Goal: Navigation & Orientation: Find specific page/section

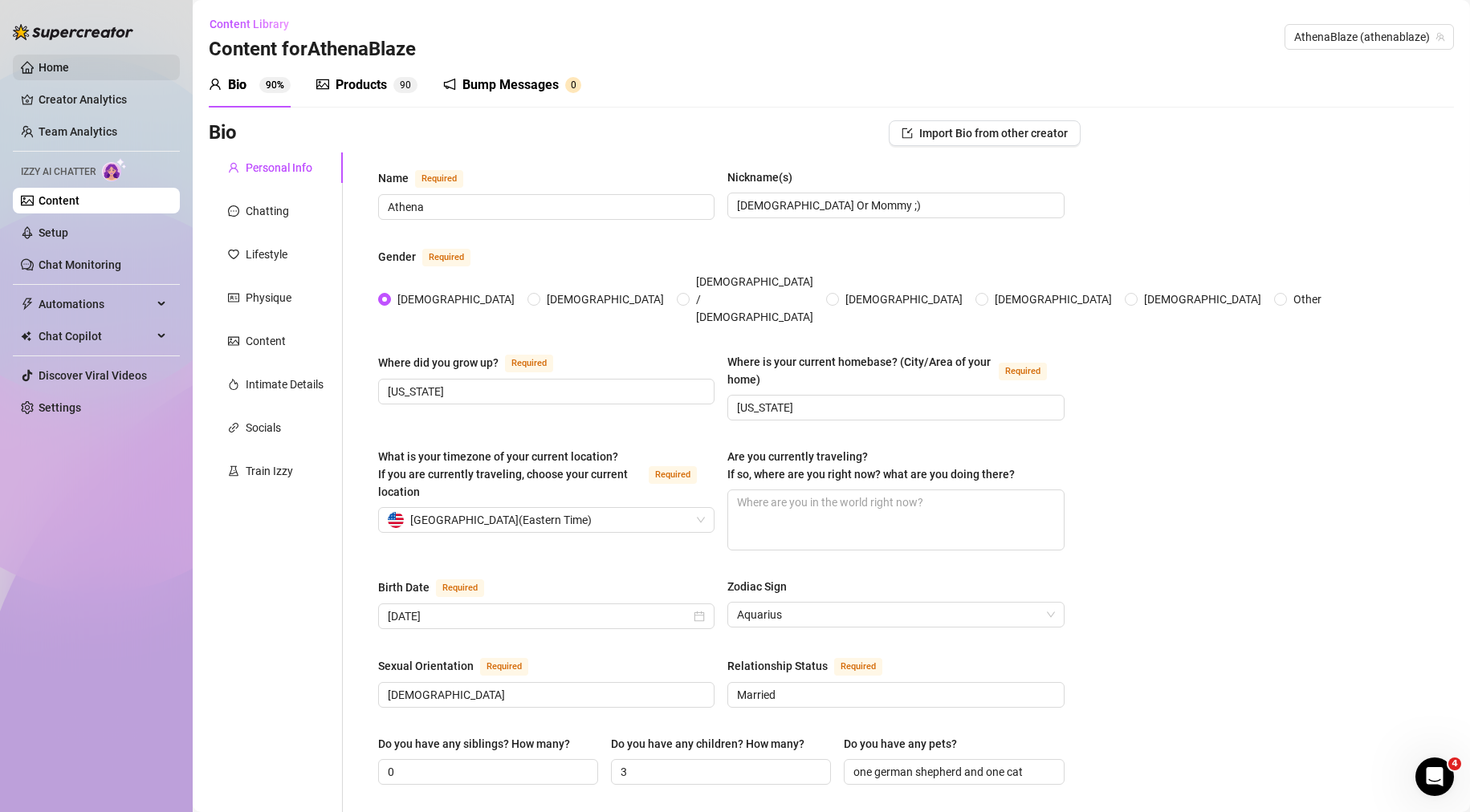
click at [39, 67] on link "Home" at bounding box center [54, 67] width 31 height 13
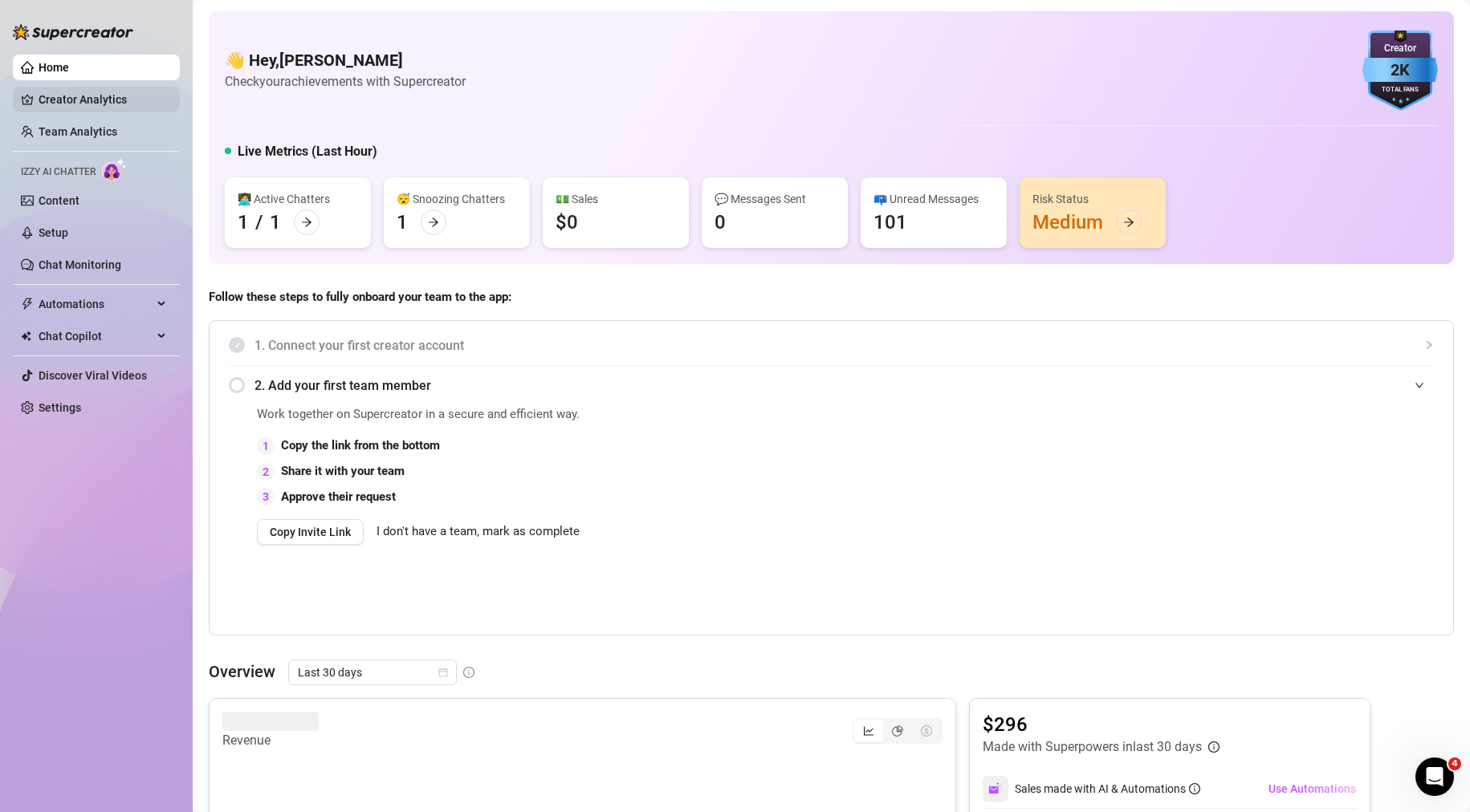
click at [43, 99] on link "Creator Analytics" at bounding box center [103, 100] width 129 height 25
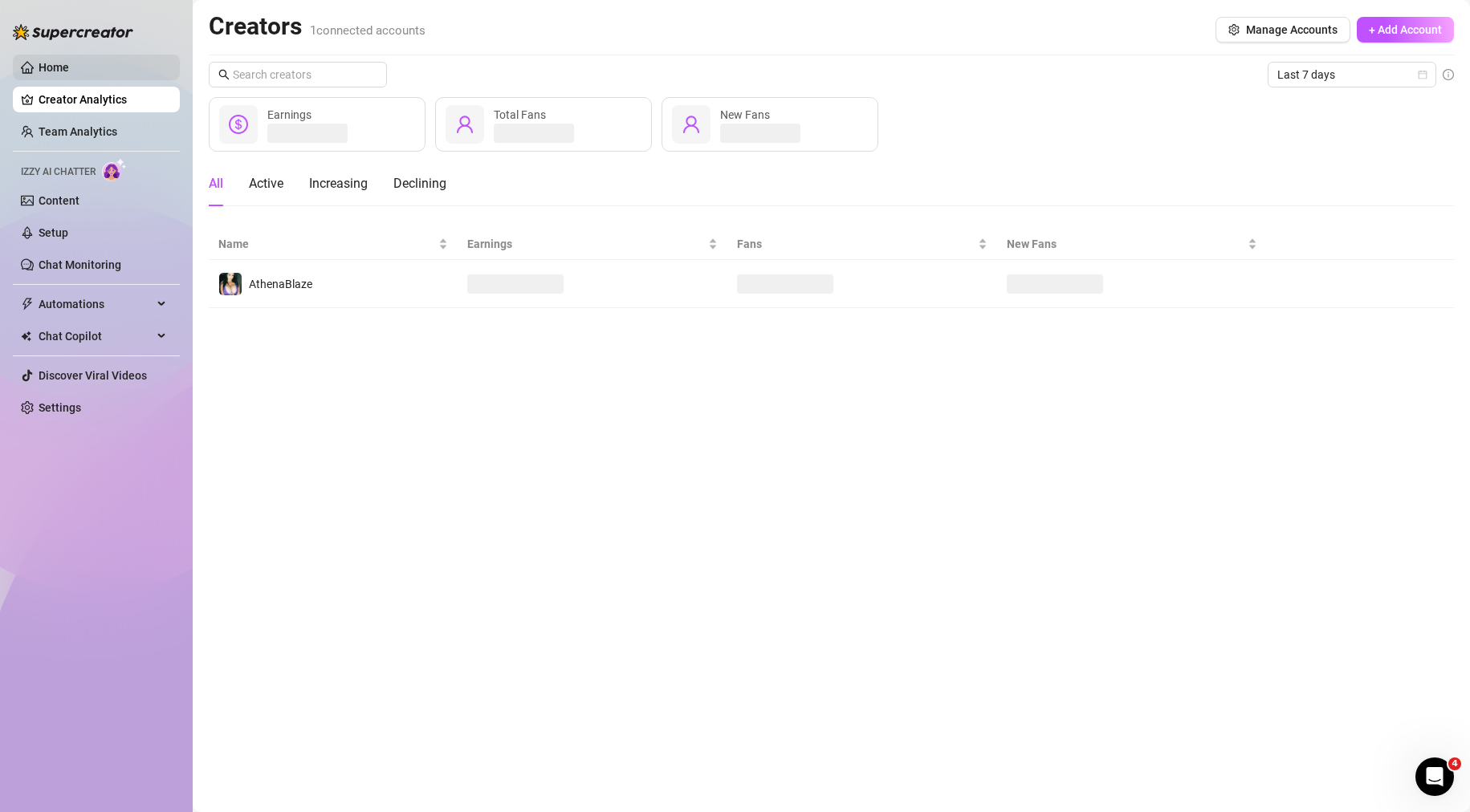
click at [69, 74] on link "Home" at bounding box center [54, 67] width 31 height 13
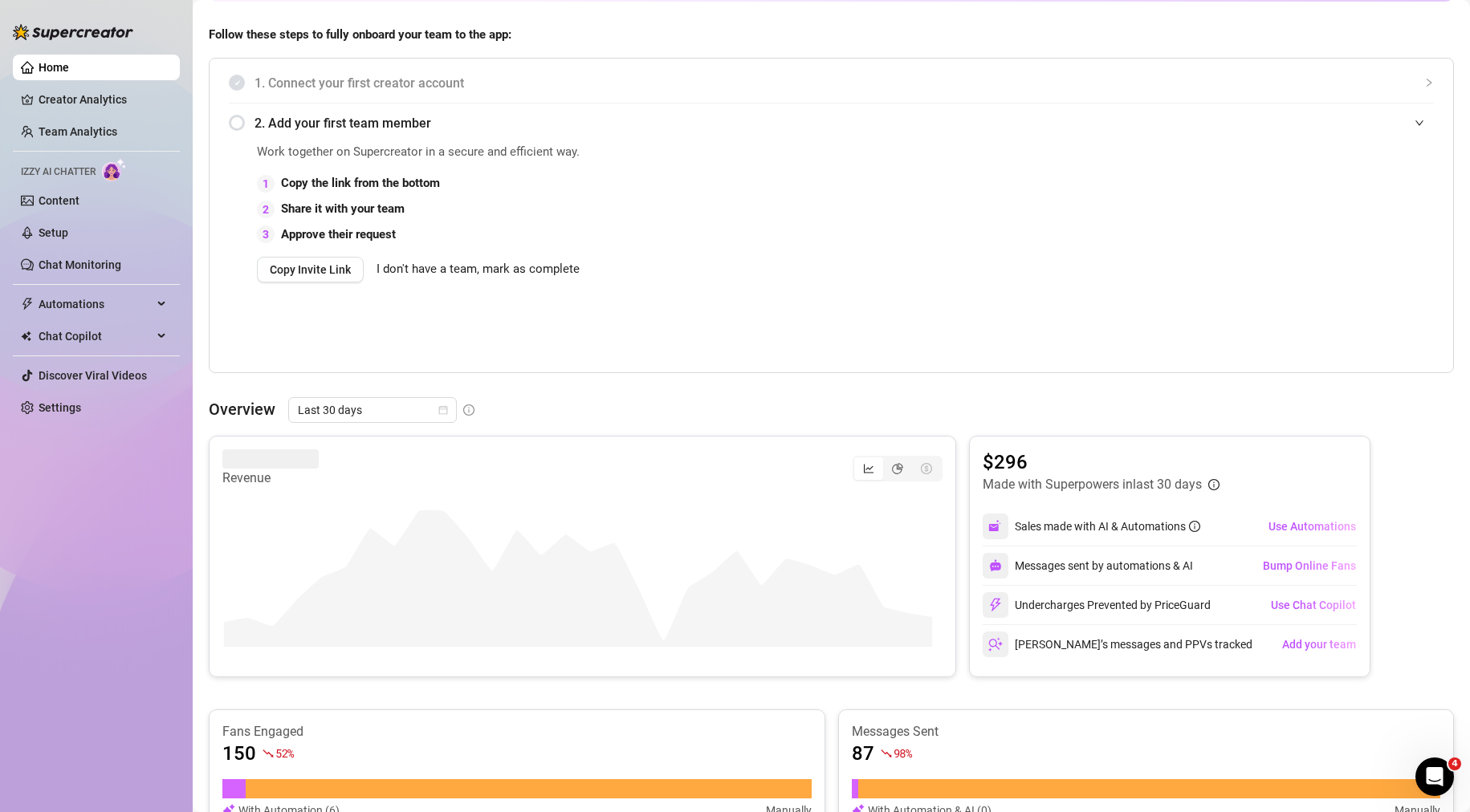
scroll to position [401, 0]
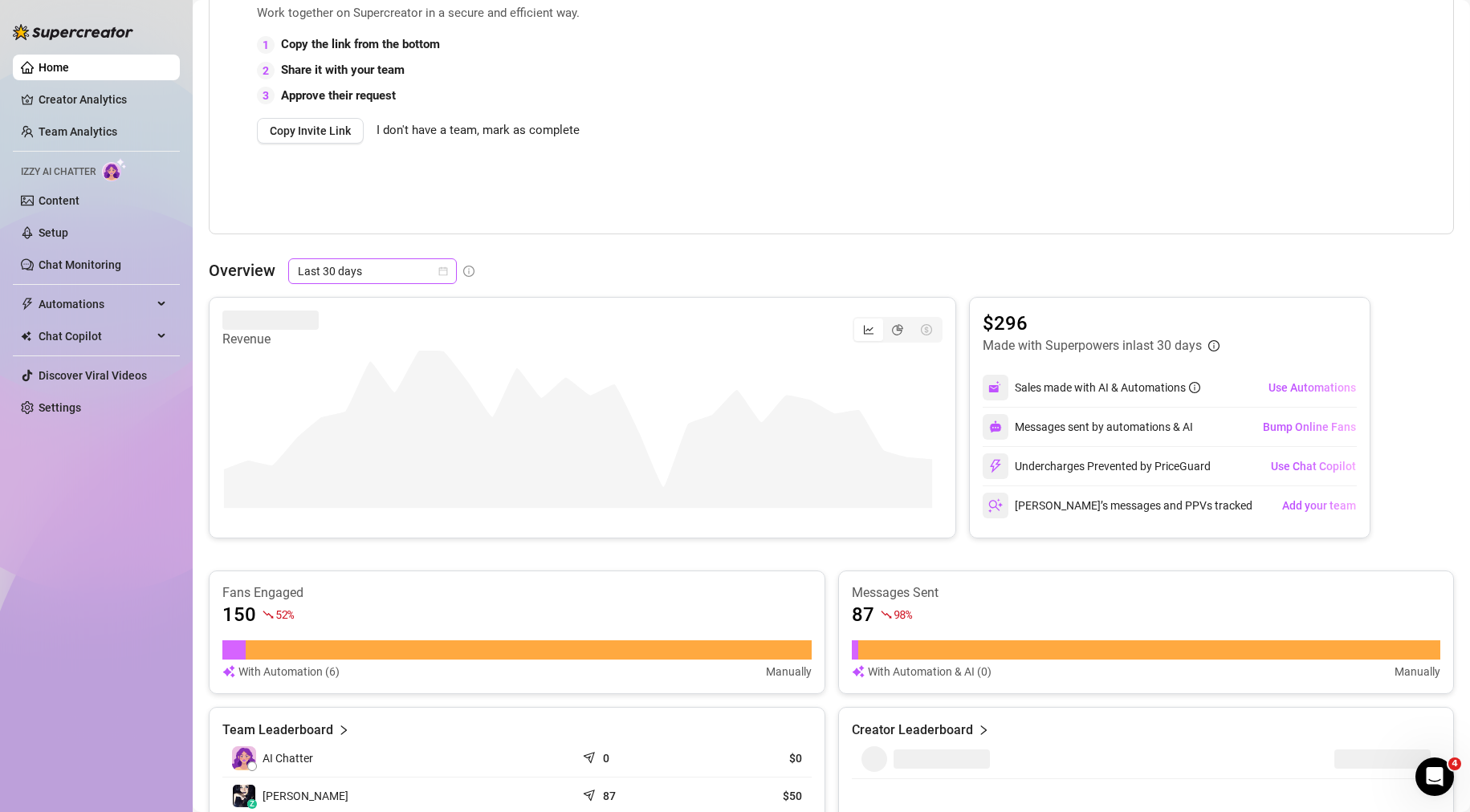
click at [339, 266] on span "Last 30 days" at bounding box center [372, 271] width 149 height 24
click at [590, 269] on div "Overview Last 30 days" at bounding box center [831, 271] width 1245 height 25
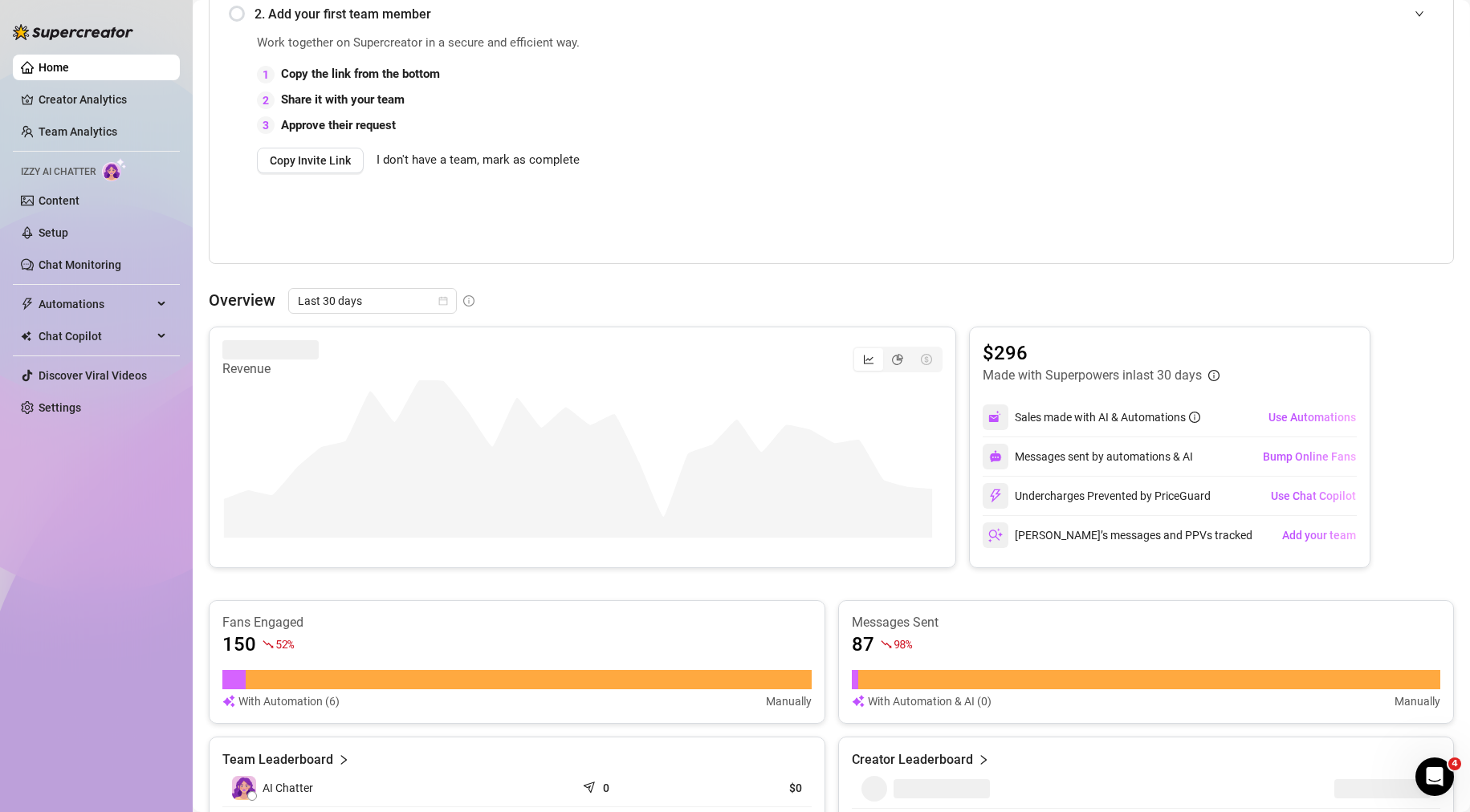
scroll to position [399, 0]
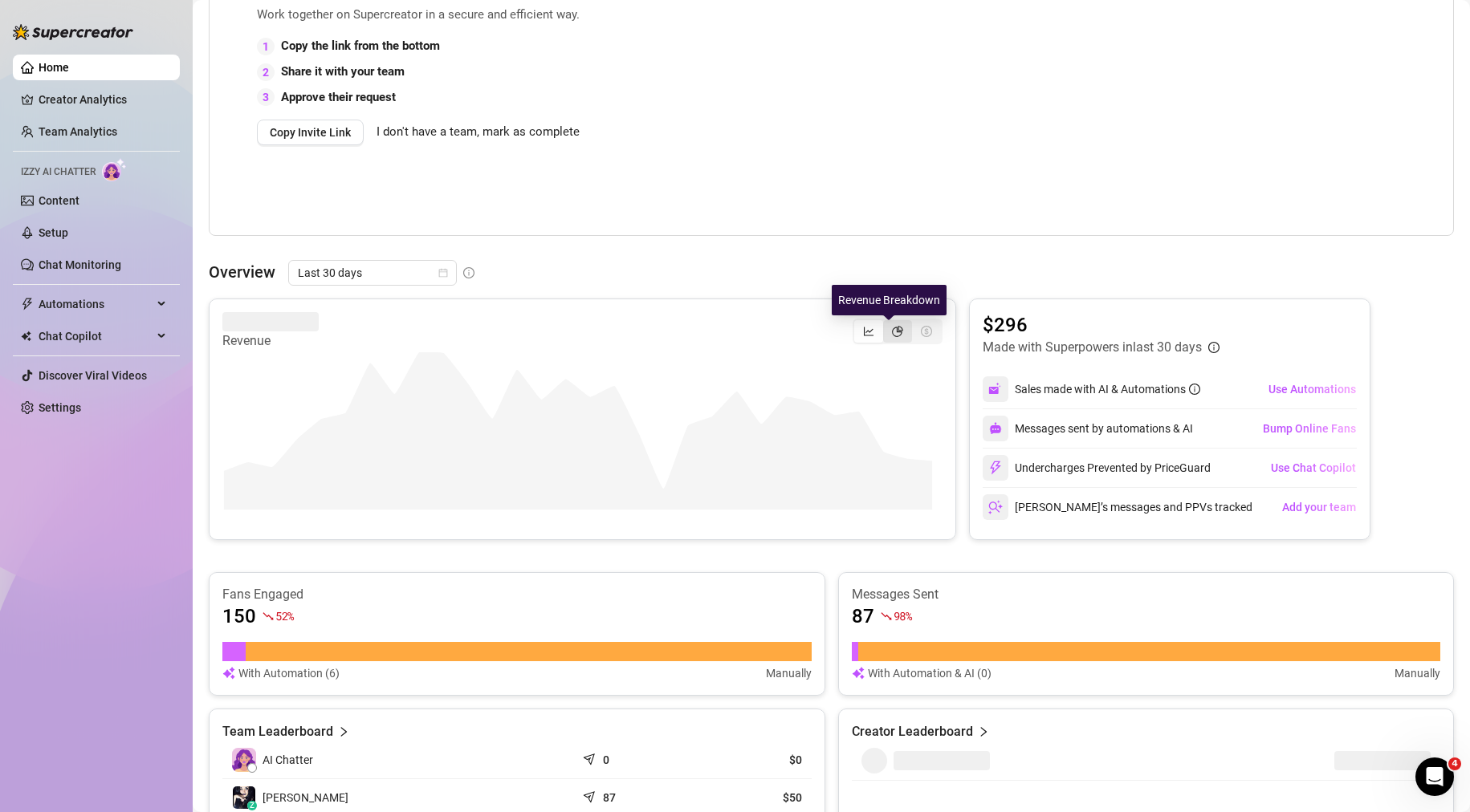
click at [893, 329] on icon "pie-chart" at bounding box center [898, 331] width 11 height 11
click at [887, 322] on input "segmented control" at bounding box center [887, 322] width 0 height 0
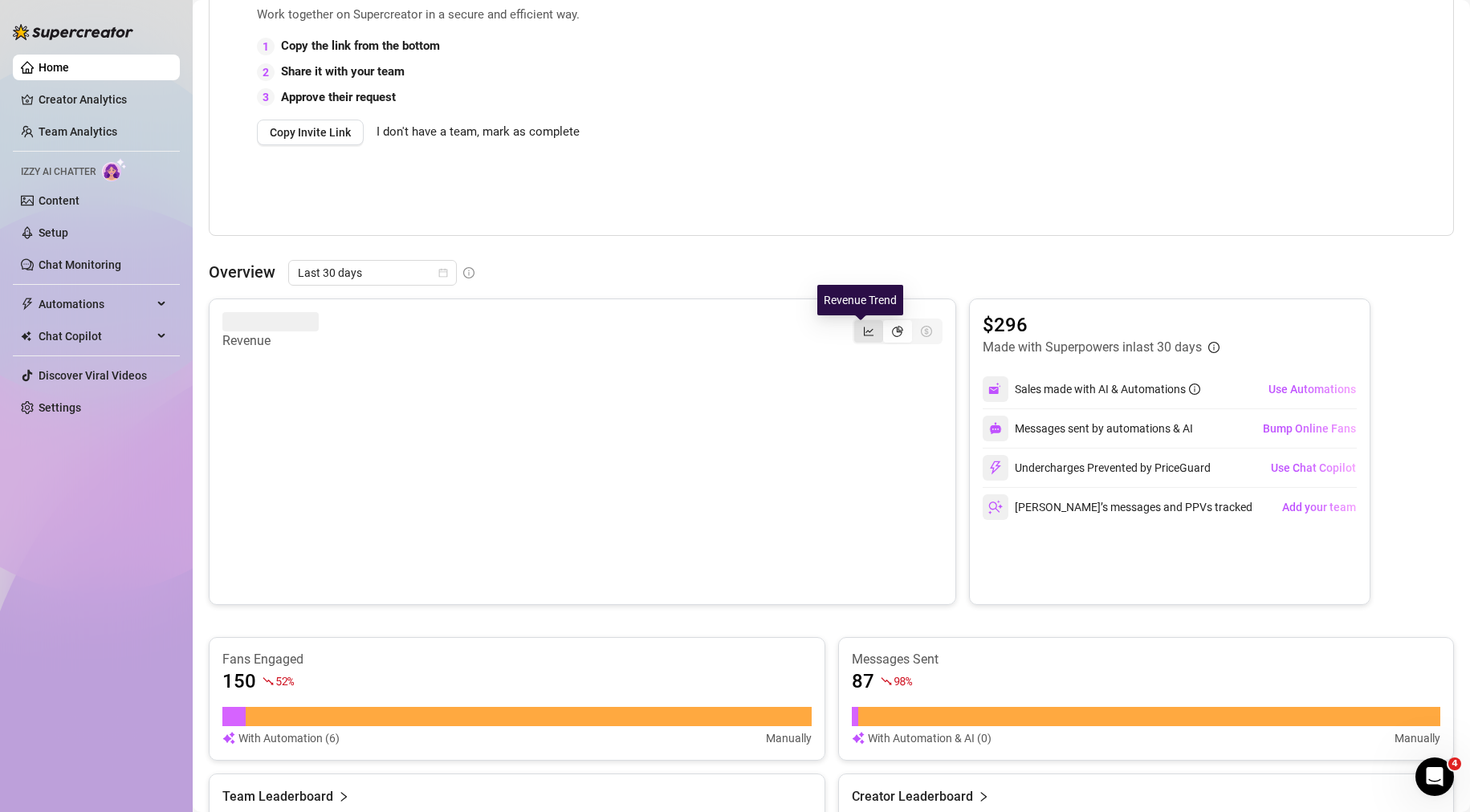
click at [863, 332] on icon "line-chart" at bounding box center [869, 331] width 11 height 11
click at [858, 322] on input "segmented control" at bounding box center [858, 322] width 0 height 0
